Goal: Task Accomplishment & Management: Manage account settings

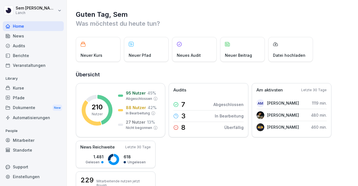
click at [12, 48] on div "Audits" at bounding box center [33, 46] width 61 height 10
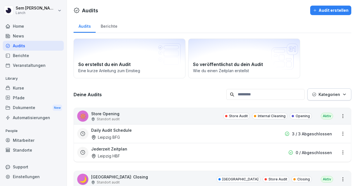
click at [265, 90] on input at bounding box center [265, 94] width 78 height 11
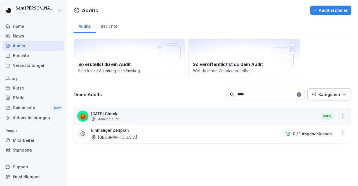
type input "****"
click at [168, 119] on div "🎃 Halloween Check Standort audit Aktiv" at bounding box center [212, 116] width 277 height 16
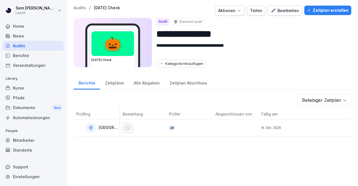
click at [278, 13] on button "Bearbeiten" at bounding box center [285, 11] width 34 height 10
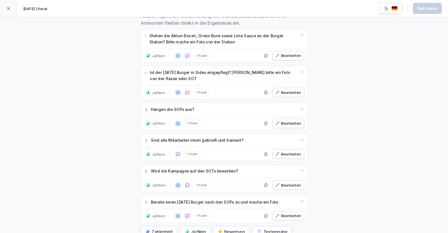
scroll to position [158, 0]
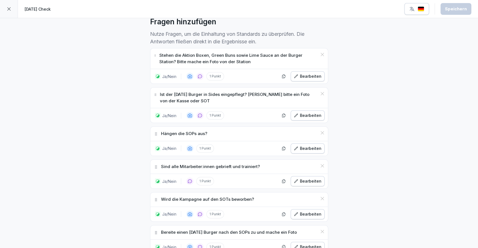
click at [93, 41] on div "**********" at bounding box center [239, 101] width 478 height 482
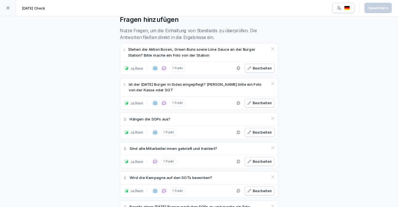
scroll to position [158, 0]
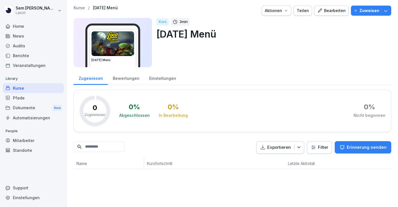
drag, startPoint x: 320, startPoint y: 8, endPoint x: 323, endPoint y: 8, distance: 3.2
click at [320, 8] on div "Bearbeiten" at bounding box center [331, 11] width 28 height 6
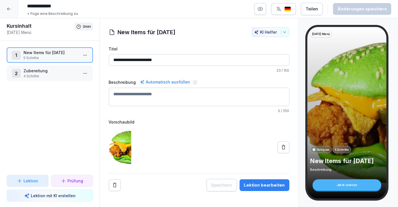
click at [56, 69] on p "Zubereitung" at bounding box center [51, 71] width 55 height 6
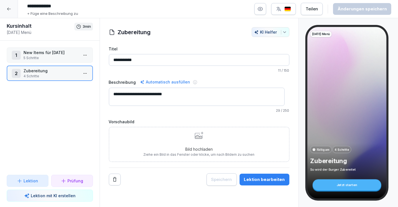
click at [54, 55] on p "New Items für [DATE]" at bounding box center [51, 53] width 55 height 6
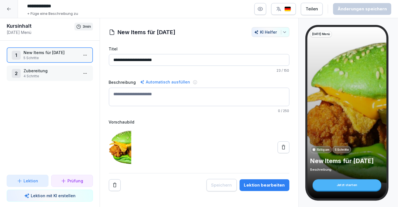
click at [256, 184] on div "Lektion bearbeiten" at bounding box center [264, 185] width 41 height 6
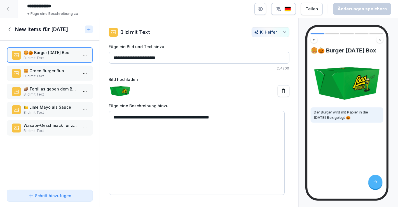
click at [66, 74] on p "Bild mit Text" at bounding box center [51, 76] width 55 height 5
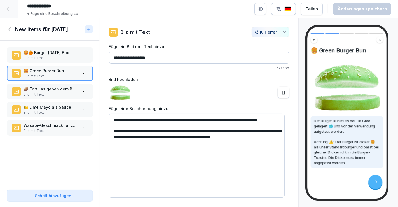
click at [64, 88] on p "🥔 Tortillas geben dem Burger einen extra Crunch." at bounding box center [51, 89] width 55 height 6
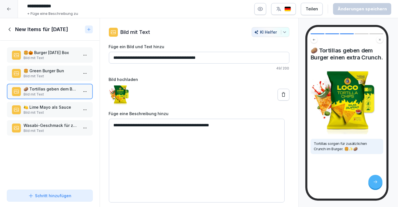
click at [46, 110] on p "Bild mit Text" at bounding box center [51, 112] width 55 height 5
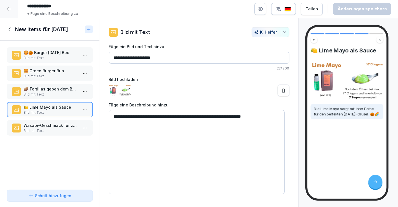
click at [53, 122] on p "Wasabi-Geschmack für zusätzlichen Grusel." at bounding box center [51, 125] width 55 height 6
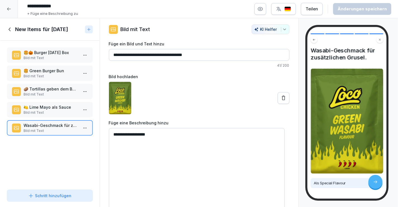
scroll to position [12, 0]
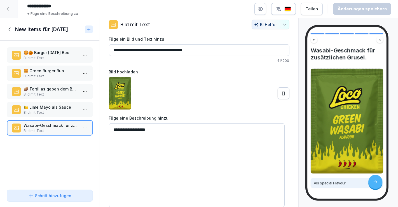
click at [11, 27] on icon at bounding box center [10, 29] width 6 height 6
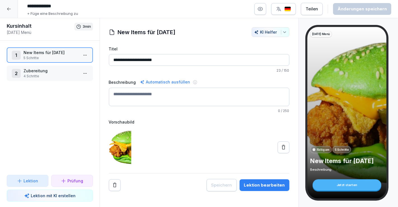
click at [58, 75] on p "4 Schritte" at bounding box center [51, 76] width 55 height 5
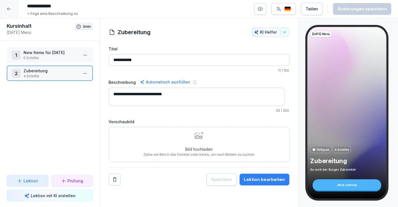
click at [250, 180] on div "Lektion bearbeiten" at bounding box center [264, 179] width 41 height 6
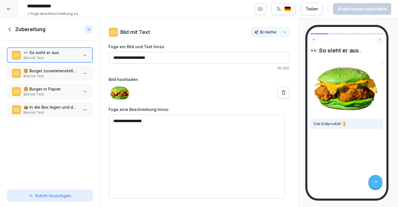
click at [61, 77] on p "Bild mit Text" at bounding box center [51, 76] width 55 height 5
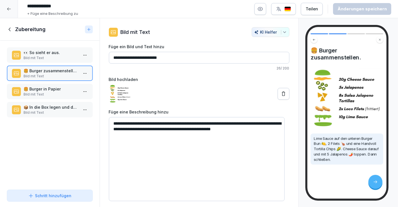
click at [49, 92] on p "Bild mit Text" at bounding box center [51, 94] width 55 height 5
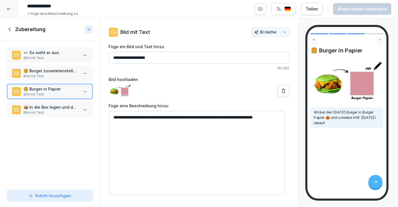
click at [48, 104] on p "📦 In die Box legen und dem Kunden geben." at bounding box center [51, 107] width 55 height 6
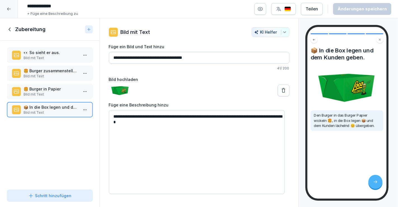
click at [9, 29] on icon at bounding box center [9, 29] width 2 height 4
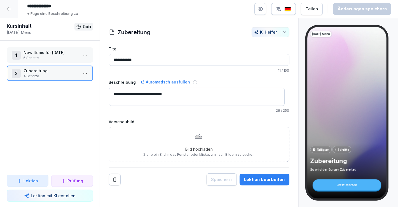
click at [38, 54] on p "New Items für Halloween" at bounding box center [51, 53] width 55 height 6
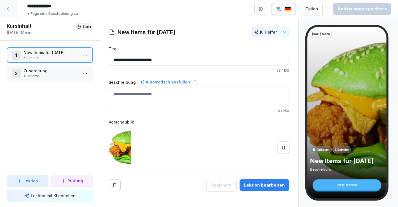
click at [264, 182] on div "Lektion bearbeiten" at bounding box center [264, 185] width 41 height 6
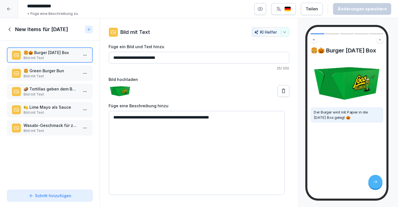
click at [24, 156] on div "🍔🎃 Burger Halloween Box Bild mit Text 🍔 Green Burger Bun Bild mit Text 🥔 Tortil…" at bounding box center [50, 114] width 100 height 147
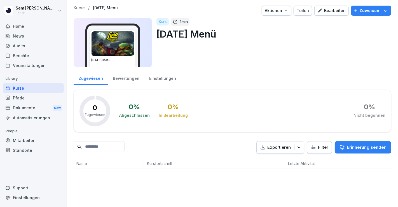
click at [146, 9] on div at bounding box center [189, 11] width 139 height 10
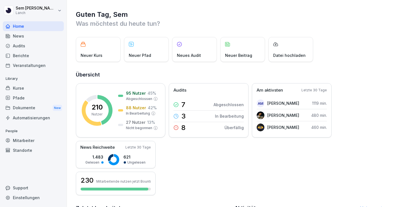
click at [33, 52] on div "Berichte" at bounding box center [33, 56] width 61 height 10
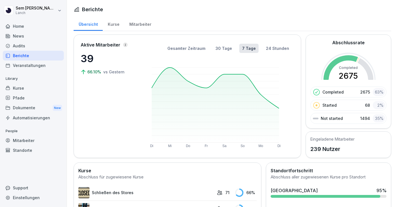
click at [30, 84] on div "Kurse" at bounding box center [33, 88] width 61 height 10
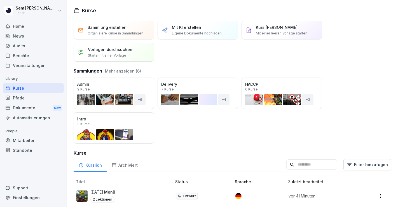
click at [0, 0] on div "Öffnen" at bounding box center [0, 0] width 0 height 0
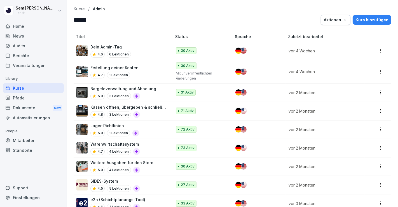
click at [343, 16] on button "Aktionen" at bounding box center [336, 20] width 30 height 10
click at [375, 40] on html "Sem Schröder Lanch Home News Audits Berichte Veranstaltungen Library Kurse Pfad…" at bounding box center [199, 103] width 398 height 207
click at [85, 10] on div "Kurse / Admin" at bounding box center [233, 9] width 318 height 5
click at [81, 9] on p "Kurse" at bounding box center [79, 9] width 11 height 5
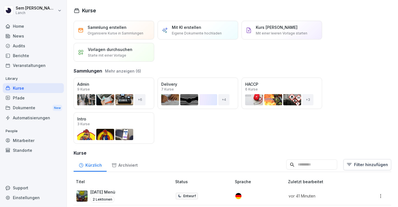
drag, startPoint x: 139, startPoint y: 85, endPoint x: 134, endPoint y: 84, distance: 4.6
click at [0, 0] on div "Öffnen" at bounding box center [0, 0] width 0 height 0
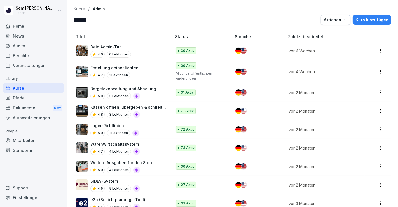
click at [376, 51] on html "Sem Schröder Lanch Home News Audits Berichte Veranstaltungen Library Kurse Pfad…" at bounding box center [199, 103] width 398 height 207
click at [369, 60] on div "Bearbeiten" at bounding box center [350, 62] width 60 height 10
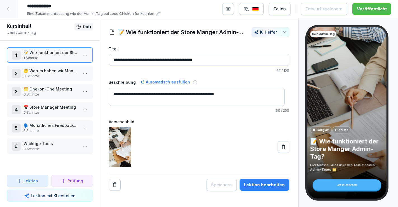
click at [12, 6] on div at bounding box center [9, 9] width 18 height 18
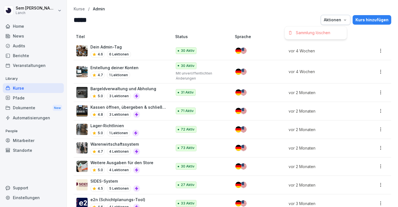
click at [331, 21] on div "Aktionen" at bounding box center [336, 20] width 24 height 6
click at [387, 20] on html "Sem Schröder Lanch Home News Audits Berichte Veranstaltungen Library Kurse Pfad…" at bounding box center [199, 103] width 398 height 207
click at [375, 50] on html "Sem Schröder Lanch Home News Audits Berichte Veranstaltungen Library Kurse Pfad…" at bounding box center [199, 103] width 398 height 207
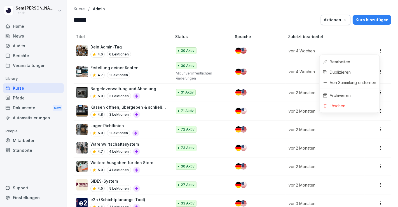
click at [129, 27] on html "Sem Schröder Lanch Home News Audits Berichte Veranstaltungen Library Kurse Pfad…" at bounding box center [199, 103] width 398 height 207
click at [34, 137] on div "Mitarbeiter" at bounding box center [33, 140] width 61 height 10
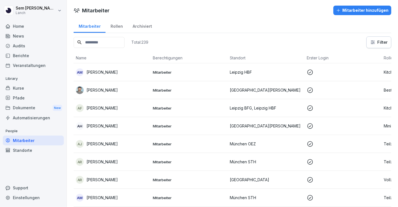
click at [110, 44] on input at bounding box center [99, 42] width 51 height 11
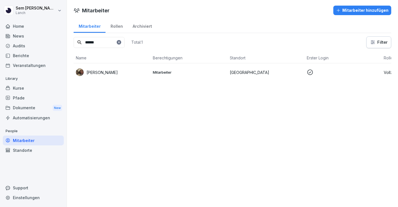
type input "******"
click at [354, 72] on p at bounding box center [343, 72] width 72 height 7
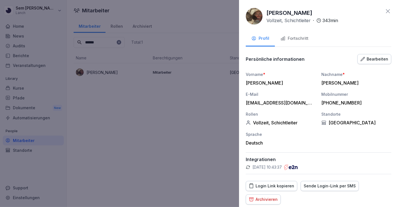
click at [298, 40] on div "Fortschritt" at bounding box center [294, 38] width 28 height 6
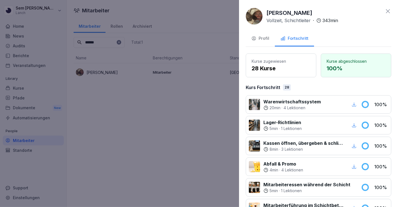
click at [385, 9] on icon at bounding box center [388, 11] width 7 height 7
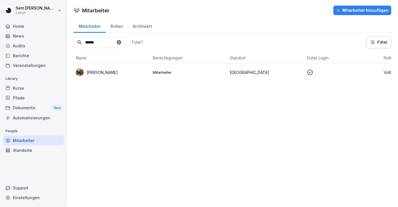
click at [23, 42] on div "Audits" at bounding box center [33, 46] width 61 height 10
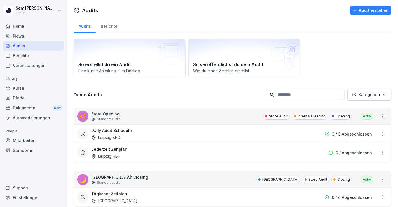
click at [39, 32] on div "News" at bounding box center [33, 36] width 61 height 10
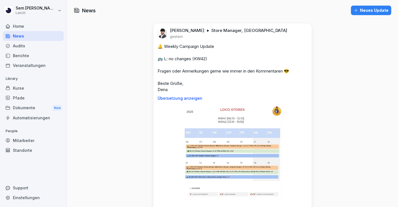
click at [32, 56] on div "Berichte" at bounding box center [33, 56] width 61 height 10
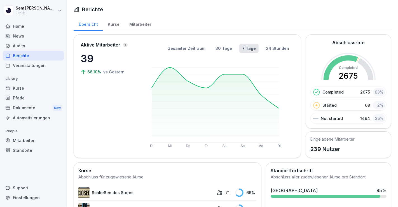
click at [35, 85] on div "Kurse" at bounding box center [33, 88] width 61 height 10
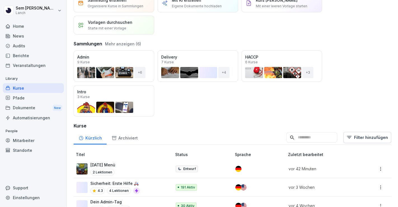
scroll to position [62, 0]
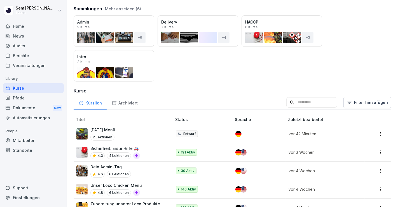
click at [0, 0] on div "Öffnen" at bounding box center [0, 0] width 0 height 0
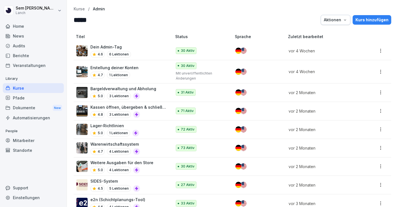
click at [378, 52] on html "Sem Schröder Lanch Home News Audits Berichte Veranstaltungen Library Kurse Pfad…" at bounding box center [199, 103] width 398 height 207
click at [355, 59] on div "Bearbeiten" at bounding box center [350, 62] width 60 height 10
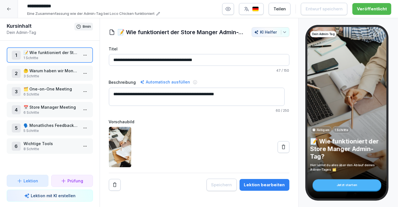
click at [7, 7] on icon at bounding box center [9, 9] width 4 height 4
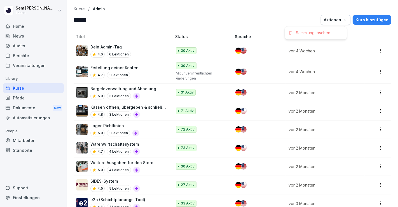
click at [337, 20] on div "Aktionen" at bounding box center [336, 20] width 24 height 6
drag, startPoint x: 140, startPoint y: 49, endPoint x: 125, endPoint y: 46, distance: 14.9
click at [125, 46] on p "Dein Admin-Tag" at bounding box center [110, 47] width 41 height 6
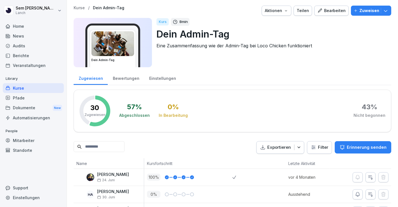
click at [360, 10] on p "Zuweisen" at bounding box center [369, 11] width 20 height 6
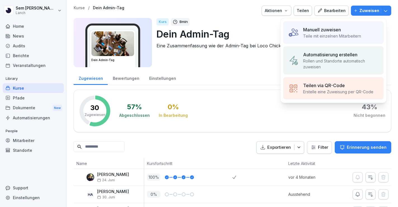
click at [348, 48] on div "Automatisierung erstellen Rollen und Standorte automatisch zuweisen" at bounding box center [333, 60] width 100 height 28
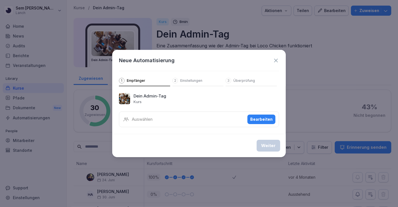
click at [168, 119] on div "Auswählen Bearbeiten" at bounding box center [199, 119] width 160 height 16
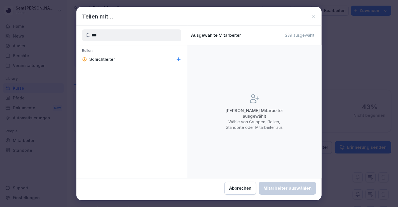
type input "***"
click at [237, 182] on button "Abbrechen" at bounding box center [240, 188] width 32 height 13
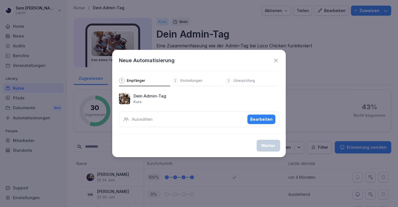
click at [259, 119] on div "Bearbeiten" at bounding box center [261, 119] width 22 height 6
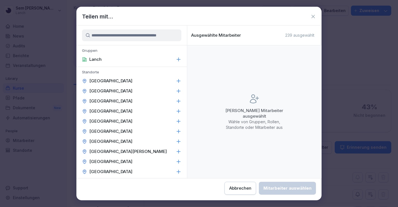
click at [235, 182] on button "Abbrechen" at bounding box center [240, 188] width 32 height 13
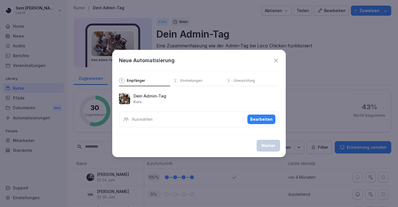
click at [274, 64] on div "Neue Automatisierung" at bounding box center [199, 61] width 160 height 8
drag, startPoint x: 277, startPoint y: 58, endPoint x: 280, endPoint y: 59, distance: 3.6
click at [277, 59] on icon at bounding box center [276, 60] width 6 height 6
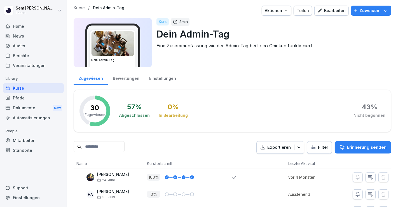
click at [378, 13] on div "Zuweisen" at bounding box center [371, 11] width 35 height 6
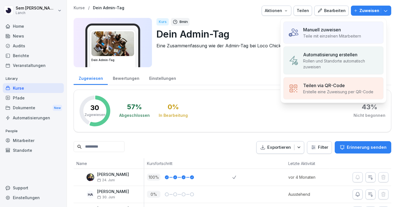
click at [337, 23] on div "Manuell zuweisen Teile mit einzelnen Mitarbeitern" at bounding box center [333, 33] width 100 height 22
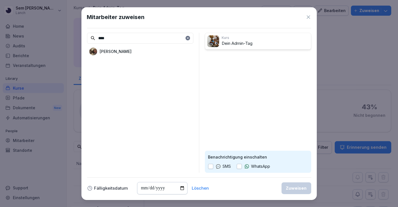
type input "****"
click at [155, 53] on div "[PERSON_NAME]" at bounding box center [140, 51] width 106 height 10
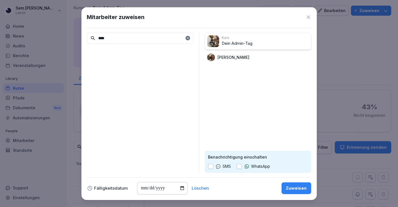
click at [212, 164] on button "button" at bounding box center [210, 166] width 5 height 5
click at [221, 167] on div "SMS" at bounding box center [219, 166] width 23 height 6
click at [297, 188] on div "Zuweisen" at bounding box center [296, 188] width 21 height 6
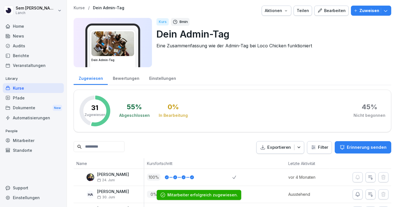
click at [81, 8] on p "Kurse" at bounding box center [79, 8] width 11 height 5
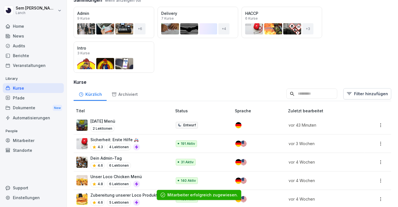
scroll to position [31, 0]
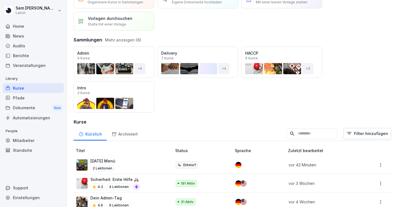
click at [0, 0] on div "Öffnen" at bounding box center [0, 0] width 0 height 0
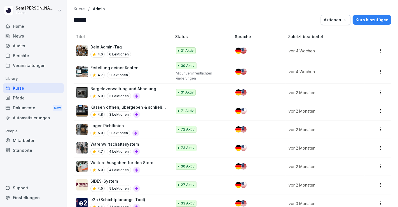
scroll to position [14, 0]
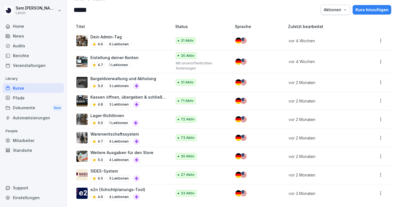
click at [374, 59] on html "Sem Schröder Lanch Home News Audits Berichte Veranstaltungen Library Kurse Pfad…" at bounding box center [199, 103] width 398 height 207
click at [358, 69] on div "Bearbeiten" at bounding box center [350, 68] width 60 height 10
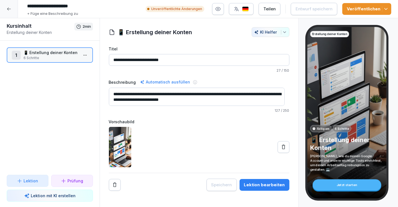
click at [21, 120] on div "1 📱 Erstellung deiner Konten 6 Schritte To pick up a draggable item, press the …" at bounding box center [50, 108] width 100 height 134
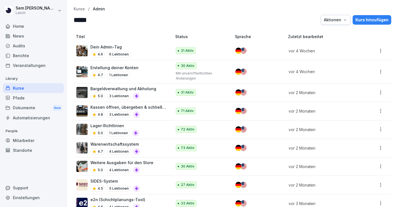
scroll to position [14, 0]
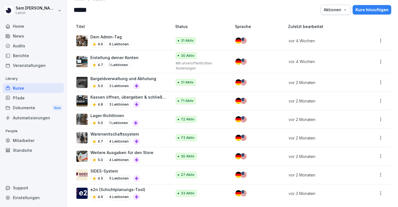
click at [376, 75] on html "Sem Schröder Lanch Home News Audits Berichte Veranstaltungen Library Kurse Pfad…" at bounding box center [199, 103] width 398 height 207
click at [376, 78] on html "Sem Schröder Lanch Home News Audits Berichte Veranstaltungen Library Kurse Pfad…" at bounding box center [199, 103] width 398 height 207
click at [360, 90] on div "Bearbeiten" at bounding box center [350, 89] width 60 height 10
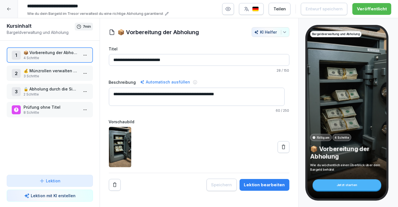
click at [16, 10] on div at bounding box center [9, 9] width 18 height 18
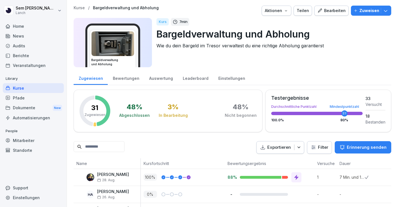
click at [365, 11] on p "Zuweisen" at bounding box center [369, 11] width 20 height 6
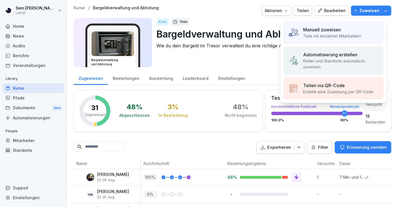
click at [351, 36] on p "Teile mit einzelnen Mitarbeitern" at bounding box center [332, 36] width 58 height 6
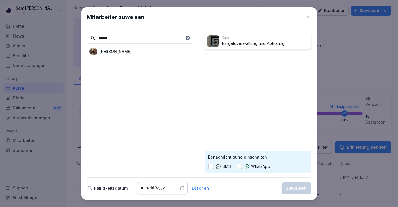
type input "******"
click at [154, 46] on div "[PERSON_NAME]" at bounding box center [140, 51] width 106 height 10
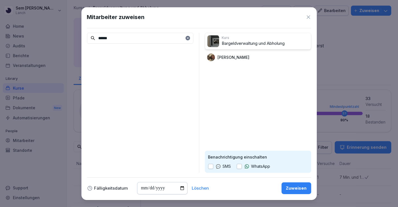
click at [227, 162] on div "Benachrichtigung einschalten SMS WhatsApp" at bounding box center [258, 162] width 106 height 22
click at [218, 167] on icon at bounding box center [219, 166] width 6 height 6
click at [213, 167] on div "SMS" at bounding box center [219, 166] width 23 height 6
click at [211, 167] on button "button" at bounding box center [210, 166] width 5 height 5
click at [293, 185] on div "Zuweisen" at bounding box center [296, 188] width 21 height 6
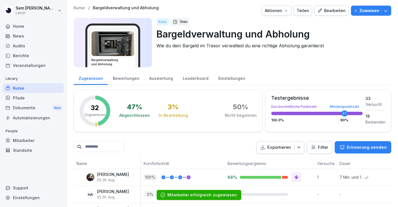
click at [81, 7] on p "Kurse" at bounding box center [79, 8] width 11 height 5
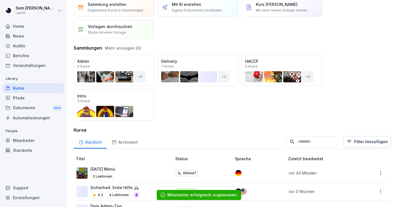
scroll to position [31, 0]
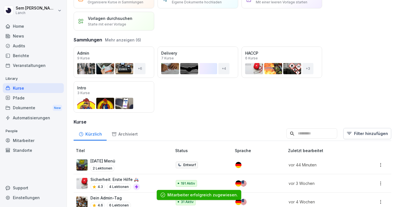
click at [0, 0] on div "Öffnen" at bounding box center [0, 0] width 0 height 0
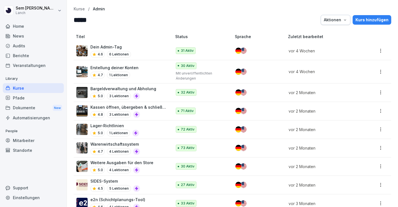
click at [116, 65] on p "Erstellung deiner Konten" at bounding box center [114, 68] width 48 height 6
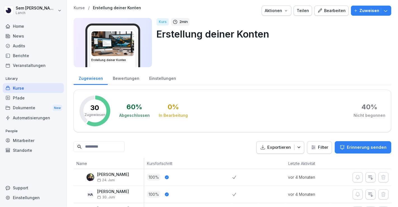
click at [359, 10] on p "Zuweisen" at bounding box center [369, 11] width 20 height 6
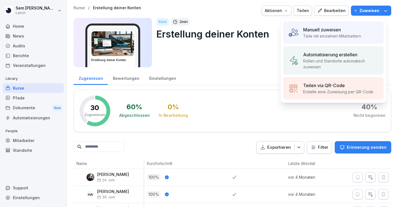
click at [343, 25] on div "Manuell zuweisen Teile mit einzelnen Mitarbeitern" at bounding box center [333, 33] width 100 height 22
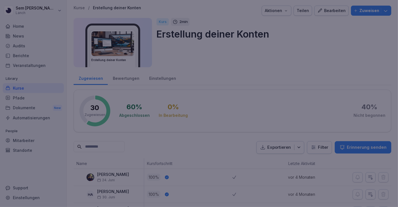
drag, startPoint x: 0, startPoint y: 102, endPoint x: 28, endPoint y: 92, distance: 29.4
click at [0, 102] on div at bounding box center [199, 103] width 398 height 207
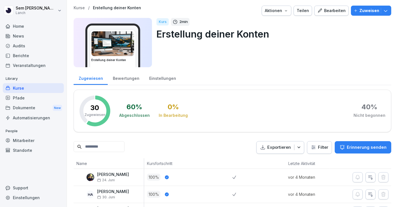
click at [351, 8] on button "Zuweisen" at bounding box center [371, 11] width 40 height 10
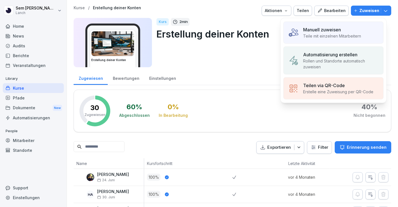
click at [213, 100] on div "60 % Abgeschlossen 0 % In Bearbeitung 40 % Nicht begonnen" at bounding box center [252, 110] width 266 height 31
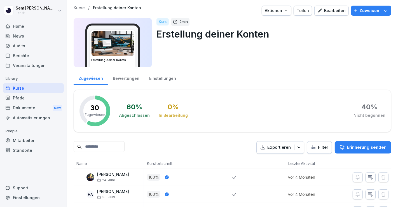
click at [370, 12] on p "Zuweisen" at bounding box center [369, 11] width 20 height 6
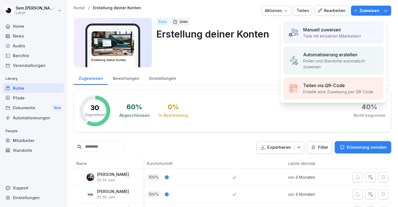
click at [332, 26] on div "Manuell zuweisen Teile mit einzelnen Mitarbeitern" at bounding box center [333, 33] width 100 height 22
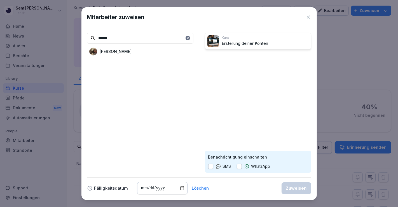
type input "******"
click at [107, 46] on div "[PERSON_NAME]" at bounding box center [140, 51] width 106 height 10
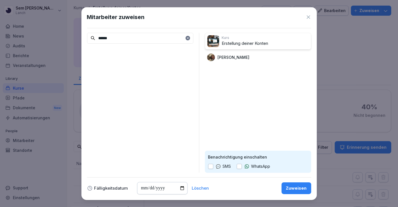
click at [217, 165] on icon at bounding box center [218, 166] width 4 height 4
click at [213, 165] on div "SMS" at bounding box center [219, 166] width 23 height 6
click at [212, 165] on button "button" at bounding box center [210, 166] width 5 height 5
click at [285, 187] on button "Zuweisen" at bounding box center [297, 188] width 30 height 12
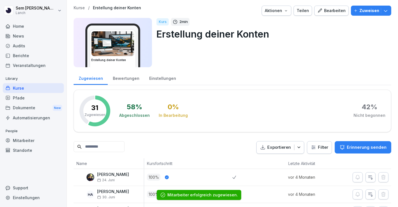
click at [82, 6] on p "Kurse" at bounding box center [79, 8] width 11 height 5
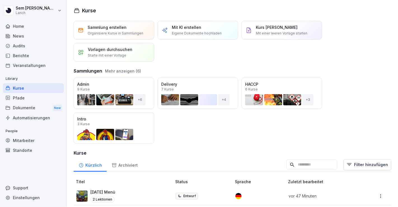
click at [0, 0] on div "Öffnen" at bounding box center [0, 0] width 0 height 0
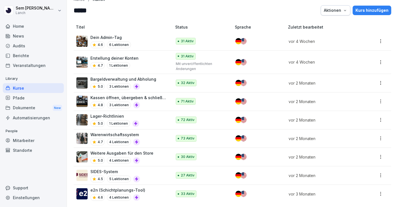
scroll to position [14, 0]
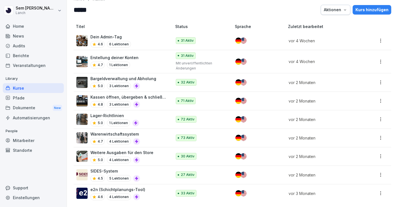
click at [379, 98] on html "Sem Schröder Lanch Home News Audits Berichte Veranstaltungen Library Kurse Pfad…" at bounding box center [199, 103] width 398 height 207
click at [107, 92] on html "Sem Schröder Lanch Home News Audits Berichte Veranstaltungen Library Kurse Pfad…" at bounding box center [199, 103] width 398 height 207
click at [107, 94] on p "Kassen öffnen, übergeben & schließen" at bounding box center [128, 97] width 76 height 6
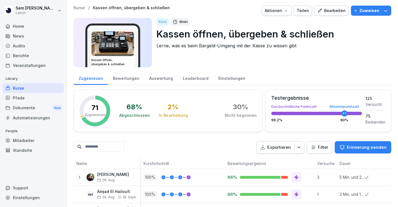
click at [364, 10] on p "Zuweisen" at bounding box center [369, 11] width 20 height 6
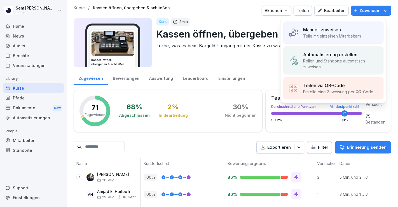
click at [317, 37] on p "Teile mit einzelnen Mitarbeitern" at bounding box center [332, 36] width 58 height 6
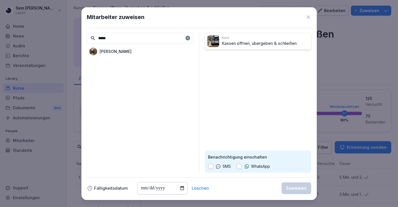
type input "*****"
click at [151, 50] on div "[PERSON_NAME]" at bounding box center [140, 51] width 106 height 10
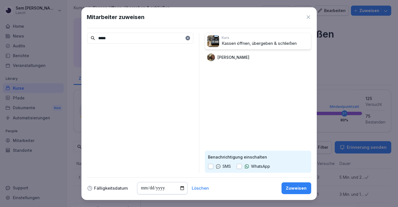
click at [224, 167] on p "SMS" at bounding box center [227, 166] width 8 height 6
click at [205, 165] on div "Benachrichtigung einschalten SMS WhatsApp" at bounding box center [258, 162] width 106 height 22
click at [211, 166] on button "button" at bounding box center [210, 166] width 5 height 5
click at [306, 188] on div "Zuweisen" at bounding box center [296, 188] width 21 height 6
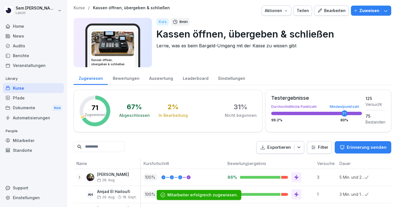
click at [79, 6] on p "Kurse" at bounding box center [79, 8] width 11 height 5
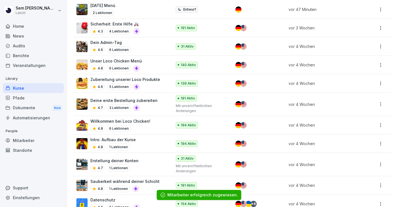
scroll to position [31, 0]
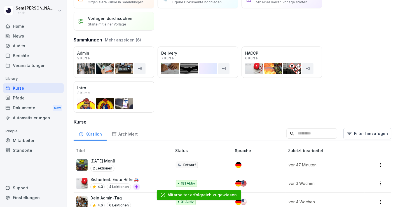
click at [0, 0] on div "Öffnen" at bounding box center [0, 0] width 0 height 0
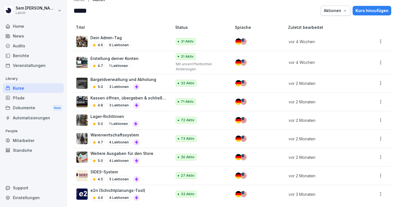
scroll to position [14, 0]
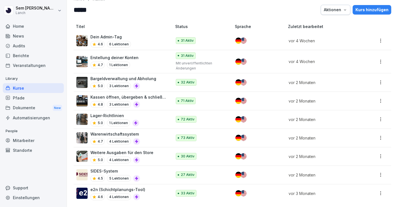
click at [96, 113] on p "Lager-Richtlinien" at bounding box center [114, 116] width 49 height 6
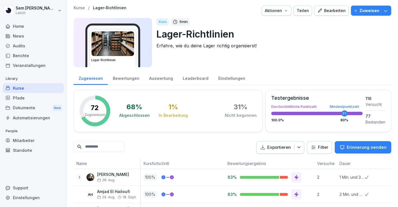
click at [330, 11] on div "Bearbeiten" at bounding box center [331, 11] width 28 height 6
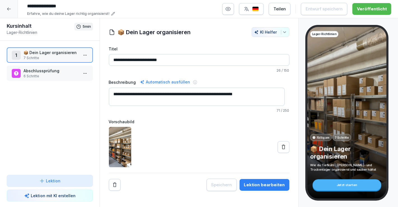
click at [13, 8] on div at bounding box center [9, 9] width 18 height 18
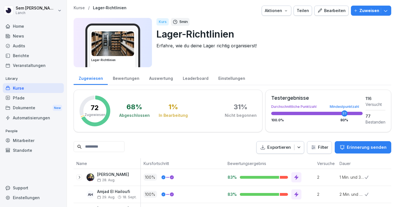
click at [359, 14] on button "Zuweisen" at bounding box center [371, 11] width 40 height 10
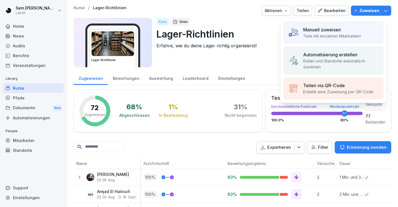
click at [329, 35] on p "Teile mit einzelnen Mitarbeitern" at bounding box center [332, 36] width 58 height 6
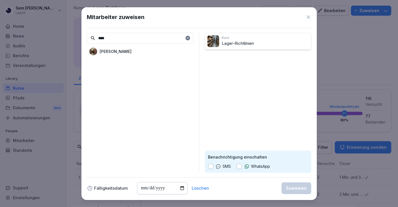
click at [142, 55] on div "[PERSON_NAME]" at bounding box center [140, 51] width 106 height 10
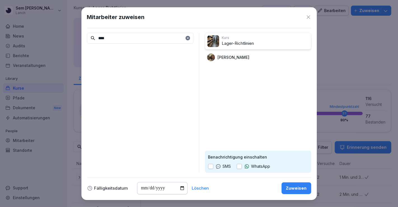
click at [144, 36] on input "****" at bounding box center [140, 38] width 106 height 11
type input "****"
click at [139, 47] on div "[PERSON_NAME]" at bounding box center [140, 51] width 106 height 10
click at [224, 163] on p "SMS" at bounding box center [227, 166] width 8 height 6
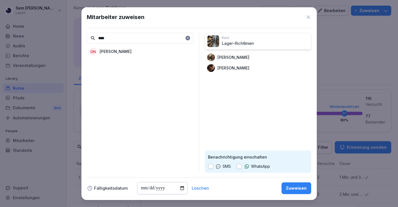
click at [210, 167] on button "button" at bounding box center [210, 166] width 5 height 5
click at [294, 184] on button "Zuweisen" at bounding box center [297, 188] width 30 height 12
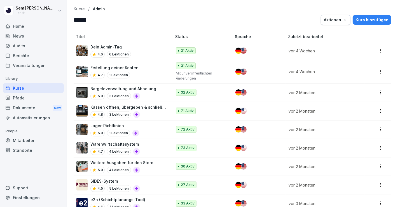
click at [157, 107] on p "Kassen öffnen, übergeben & schließen" at bounding box center [128, 107] width 76 height 6
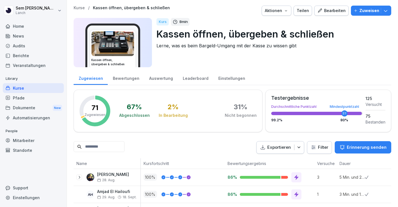
click at [359, 8] on p "Zuweisen" at bounding box center [369, 11] width 20 height 6
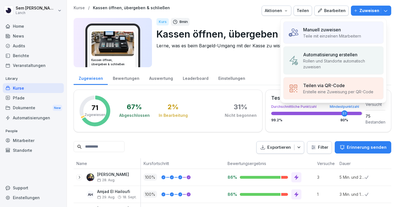
click at [317, 27] on p "Manuell zuweisen" at bounding box center [322, 29] width 38 height 7
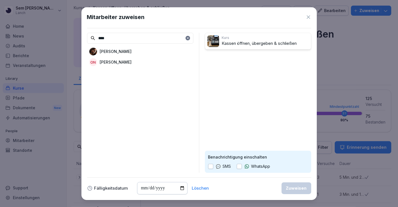
type input "****"
click at [135, 47] on div "[PERSON_NAME]" at bounding box center [140, 51] width 106 height 10
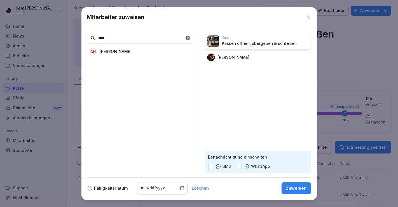
click at [210, 164] on button "button" at bounding box center [210, 166] width 5 height 5
click at [285, 188] on button "Zuweisen" at bounding box center [297, 188] width 30 height 12
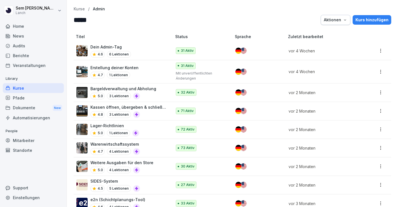
click at [132, 89] on p "Bargeldverwaltung und Abholung" at bounding box center [123, 89] width 66 height 6
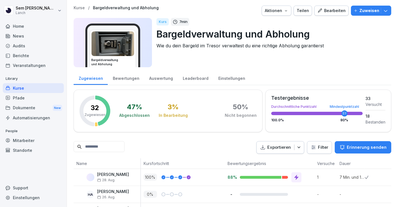
click at [361, 12] on p "Zuweisen" at bounding box center [369, 11] width 20 height 6
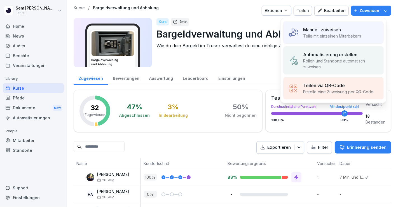
click at [338, 37] on p "Teile mit einzelnen Mitarbeitern" at bounding box center [332, 36] width 58 height 6
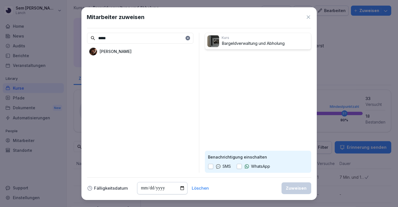
type input "*****"
click at [118, 48] on p "[PERSON_NAME]" at bounding box center [116, 51] width 32 height 6
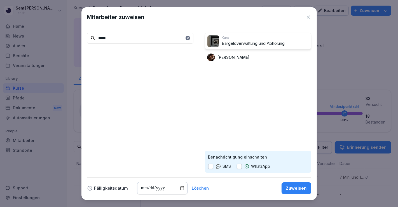
click at [214, 168] on div "SMS" at bounding box center [219, 166] width 23 height 6
click at [212, 165] on button "button" at bounding box center [210, 166] width 5 height 5
click at [293, 185] on div "Zuweisen" at bounding box center [296, 188] width 21 height 6
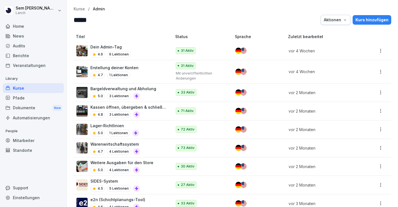
click at [135, 73] on div "4.7 1 Lektionen" at bounding box center [114, 75] width 48 height 7
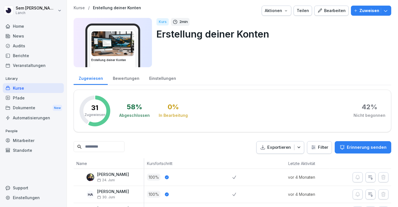
click at [363, 13] on p "Zuweisen" at bounding box center [369, 11] width 20 height 6
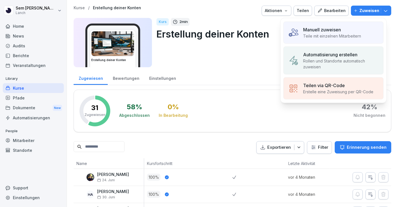
click at [340, 36] on p "Teile mit einzelnen Mitarbeitern" at bounding box center [332, 36] width 58 height 6
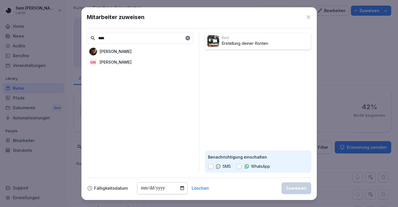
type input "****"
click at [179, 48] on div "[PERSON_NAME]" at bounding box center [140, 51] width 106 height 10
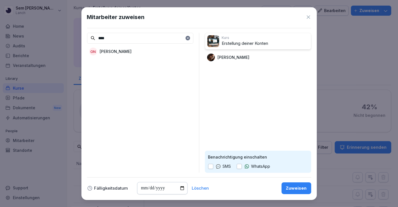
click at [214, 158] on p "Benachrichtigung einschalten" at bounding box center [258, 157] width 100 height 6
click at [214, 166] on div "SMS" at bounding box center [219, 166] width 23 height 6
click at [208, 164] on button "button" at bounding box center [210, 166] width 5 height 5
click at [292, 181] on div "Mitarbeiter zuweisen **** ON [PERSON_NAME] Kurs Erstellung deiner Konten [PERSO…" at bounding box center [198, 103] width 235 height 193
click at [291, 187] on div "Zuweisen" at bounding box center [296, 188] width 21 height 6
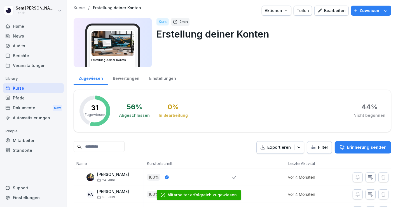
click at [81, 6] on p "Kurse" at bounding box center [79, 8] width 11 height 5
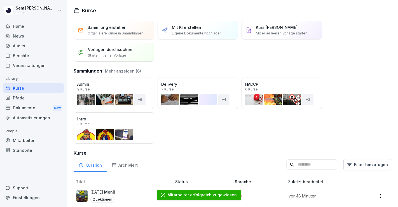
click at [0, 0] on div "Öffnen" at bounding box center [0, 0] width 0 height 0
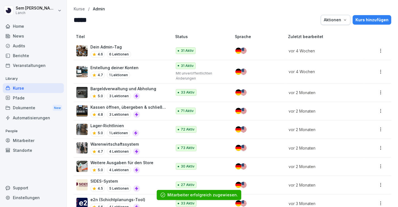
click at [131, 46] on div "Dein Admin-Tag 4.6 6 Lektionen" at bounding box center [121, 51] width 90 height 14
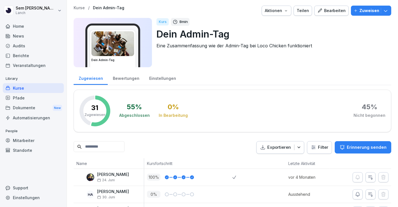
click at [359, 9] on p "Zuweisen" at bounding box center [369, 11] width 20 height 6
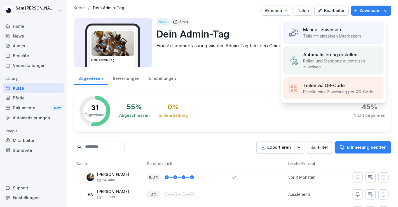
click at [327, 34] on p "Teile mit einzelnen Mitarbeitern" at bounding box center [332, 36] width 58 height 6
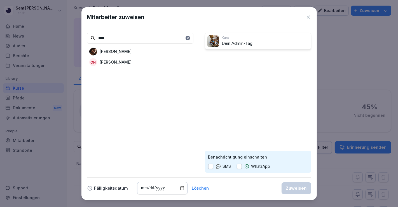
type input "****"
click at [162, 52] on div "[PERSON_NAME]" at bounding box center [140, 51] width 106 height 10
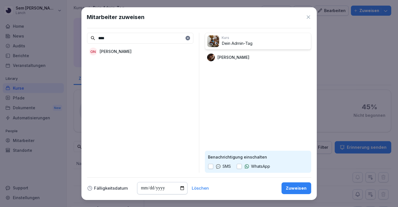
click at [224, 163] on div "Benachrichtigung einschalten SMS WhatsApp" at bounding box center [258, 162] width 106 height 22
click at [216, 169] on icon at bounding box center [219, 166] width 6 height 6
click at [212, 169] on div "SMS" at bounding box center [219, 166] width 23 height 6
click at [211, 166] on button "button" at bounding box center [210, 166] width 5 height 5
click at [295, 187] on div "Zuweisen" at bounding box center [296, 188] width 21 height 6
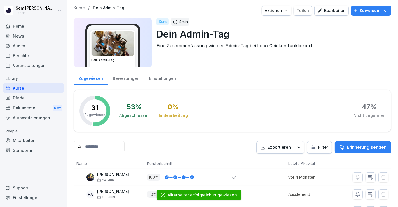
click at [83, 6] on p "Kurse" at bounding box center [79, 8] width 11 height 5
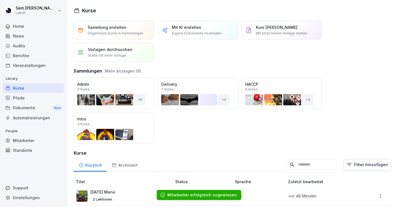
click at [0, 0] on div "Öffnen" at bounding box center [0, 0] width 0 height 0
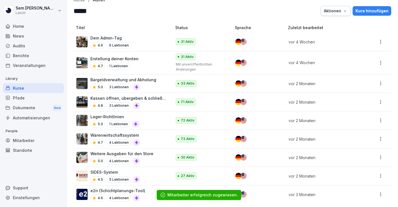
scroll to position [14, 0]
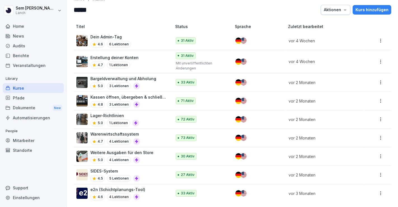
click at [113, 131] on p "Warenwirtschaftssystem" at bounding box center [115, 134] width 50 height 6
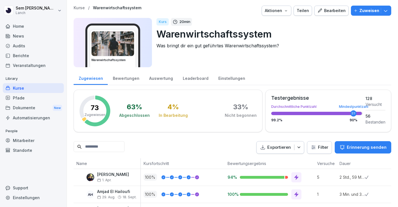
click at [354, 15] on button "Zuweisen" at bounding box center [371, 11] width 40 height 10
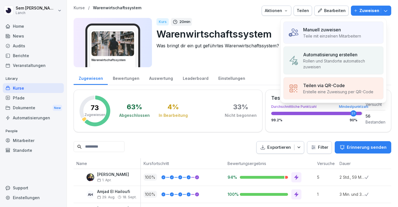
click at [336, 32] on p "Manuell zuweisen" at bounding box center [322, 29] width 38 height 7
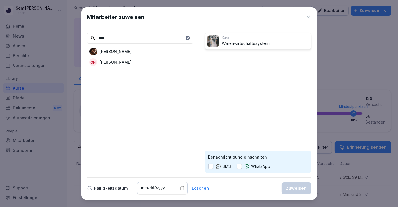
click at [133, 48] on div "[PERSON_NAME]" at bounding box center [140, 51] width 106 height 10
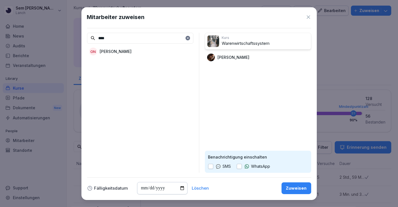
click at [135, 41] on input "****" at bounding box center [140, 38] width 106 height 11
type input "****"
click at [136, 54] on div "Chiara Palmeri" at bounding box center [140, 51] width 106 height 10
click at [213, 166] on div "SMS" at bounding box center [219, 166] width 23 height 6
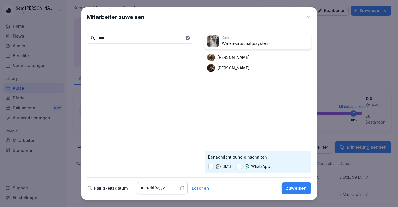
click at [214, 167] on div "SMS" at bounding box center [219, 166] width 23 height 6
click at [212, 167] on button "button" at bounding box center [210, 166] width 5 height 5
click at [304, 193] on button "Zuweisen" at bounding box center [297, 188] width 30 height 12
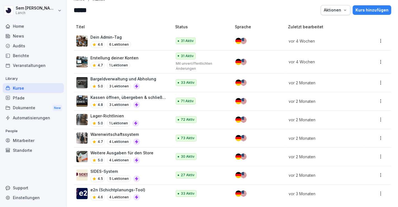
scroll to position [14, 0]
click at [137, 149] on p "Weitere Ausgaben für den Store" at bounding box center [121, 152] width 63 height 6
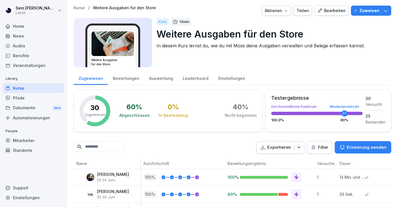
click at [358, 6] on button "Zuweisen" at bounding box center [371, 11] width 40 height 10
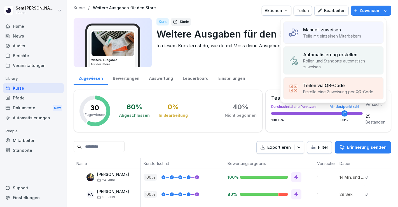
click at [318, 35] on p "Teile mit einzelnen Mitarbeitern" at bounding box center [332, 36] width 58 height 6
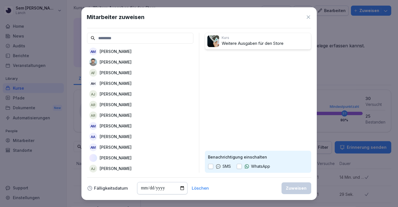
click at [149, 42] on input at bounding box center [140, 38] width 106 height 11
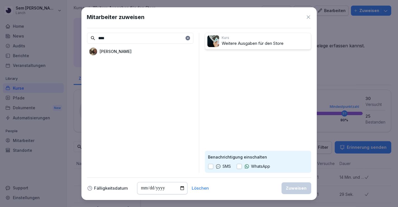
click at [150, 51] on div "[PERSON_NAME]" at bounding box center [140, 51] width 106 height 10
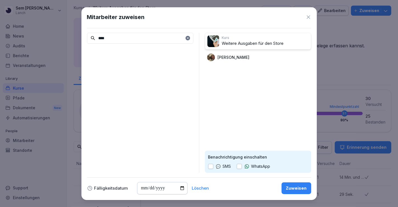
click at [146, 41] on input "****" at bounding box center [140, 38] width 106 height 11
type input "*****"
click at [157, 53] on div "[PERSON_NAME]" at bounding box center [140, 51] width 106 height 10
click at [208, 168] on button "button" at bounding box center [210, 166] width 5 height 5
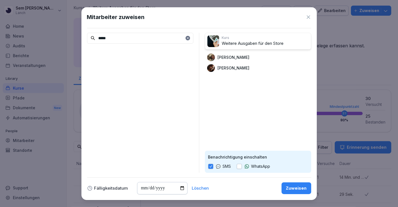
click at [291, 187] on div "Zuweisen" at bounding box center [296, 188] width 21 height 6
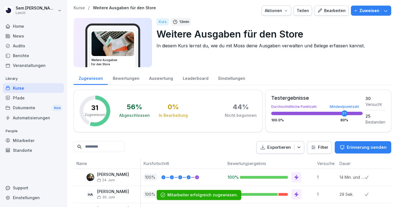
click at [103, 10] on p "Weitere Ausgaben für den Store" at bounding box center [124, 8] width 63 height 5
click at [80, 7] on p "Kurse" at bounding box center [79, 8] width 11 height 5
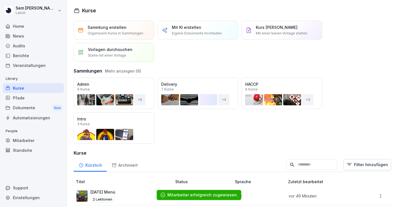
click at [0, 0] on div "Öffnen" at bounding box center [0, 0] width 0 height 0
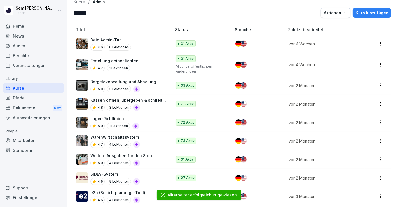
scroll to position [14, 0]
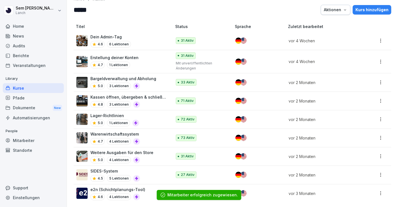
click at [103, 168] on p "SIDES-System" at bounding box center [115, 171] width 50 height 6
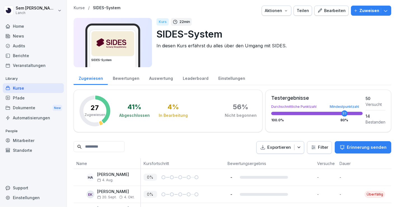
click at [352, 7] on button "Zuweisen" at bounding box center [371, 11] width 40 height 10
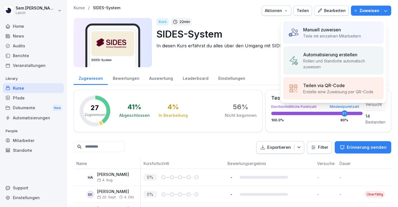
click at [325, 37] on p "Teile mit einzelnen Mitarbeitern" at bounding box center [332, 36] width 58 height 6
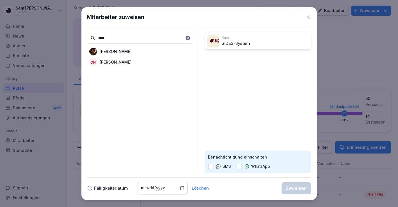
click at [159, 54] on div "[PERSON_NAME]" at bounding box center [140, 51] width 106 height 10
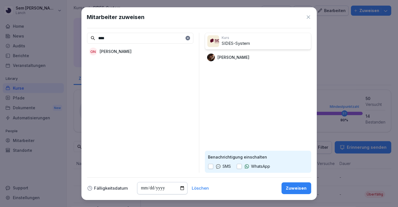
click at [156, 39] on input "****" at bounding box center [140, 38] width 106 height 11
type input "****"
click at [153, 49] on div "[PERSON_NAME]" at bounding box center [140, 51] width 106 height 10
click at [219, 166] on icon at bounding box center [219, 166] width 6 height 6
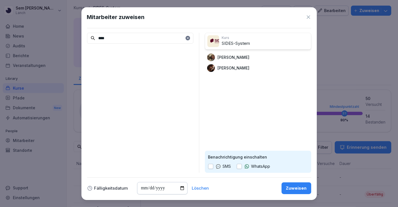
click at [212, 167] on button "button" at bounding box center [210, 166] width 5 height 5
click at [294, 185] on div "Zuweisen" at bounding box center [296, 188] width 21 height 6
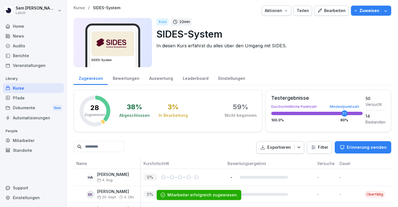
click at [97, 9] on p "SIDES-System" at bounding box center [106, 8] width 27 height 5
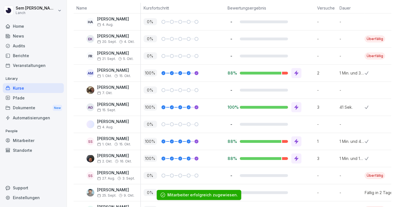
scroll to position [310, 0]
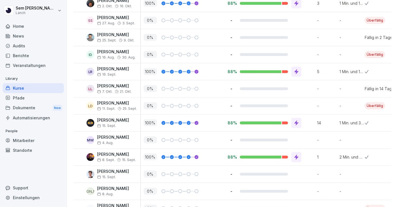
click at [77, 20] on icon at bounding box center [79, 20] width 4 height 4
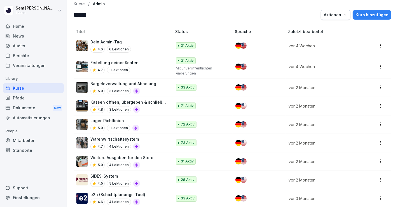
scroll to position [14, 0]
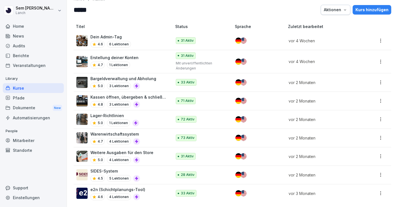
click at [100, 187] on p "e2n (Schichtplanungs-Tool)" at bounding box center [117, 189] width 55 height 6
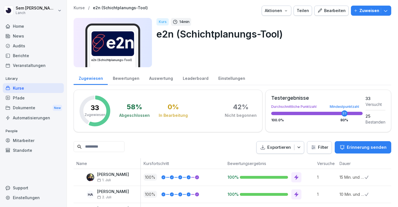
click at [354, 12] on icon "button" at bounding box center [356, 11] width 4 height 4
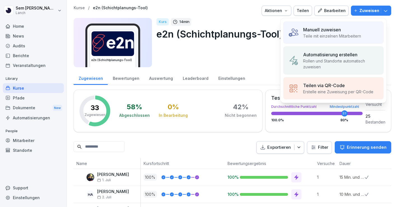
click at [322, 37] on p "Teile mit einzelnen Mitarbeitern" at bounding box center [332, 36] width 58 height 6
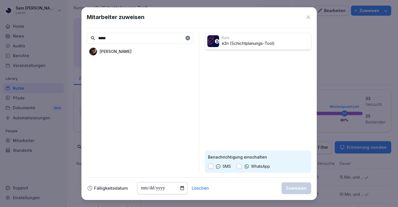
click at [128, 53] on div "[PERSON_NAME]" at bounding box center [140, 51] width 106 height 10
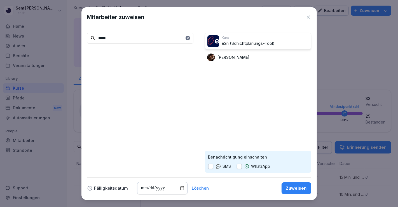
click at [130, 41] on input "*****" at bounding box center [140, 38] width 106 height 11
type input "****"
click at [134, 51] on div "[PERSON_NAME]" at bounding box center [140, 51] width 106 height 10
click at [216, 167] on icon at bounding box center [219, 166] width 6 height 6
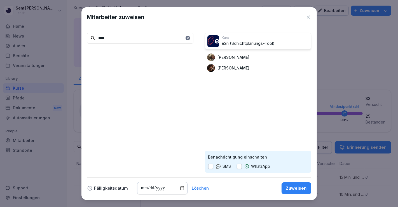
click at [210, 167] on button "button" at bounding box center [210, 166] width 5 height 5
click at [276, 185] on div "Fälligkeitsdatum Löschen Zuweisen" at bounding box center [199, 188] width 224 height 12
click at [289, 189] on div "Zuweisen" at bounding box center [296, 188] width 21 height 6
